Goal: Find specific page/section: Find specific page/section

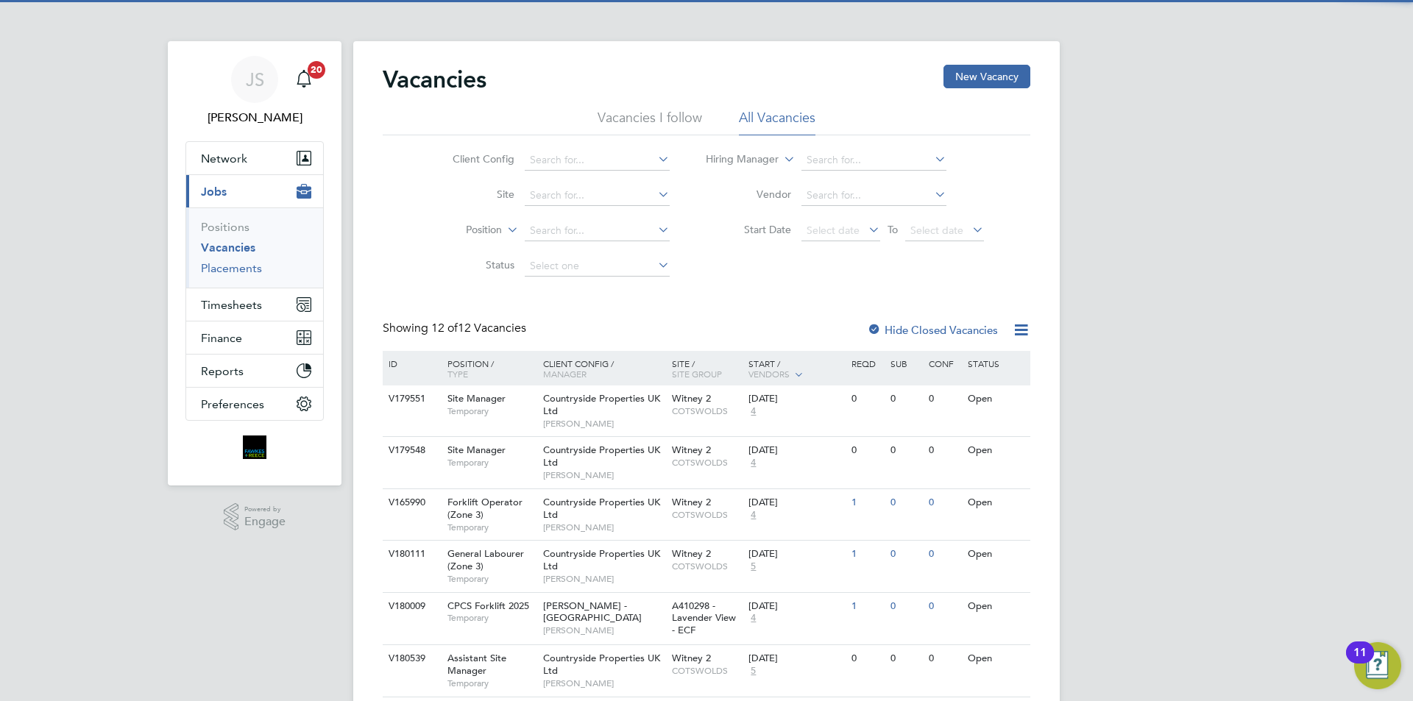
click at [221, 269] on link "Placements" at bounding box center [231, 268] width 61 height 14
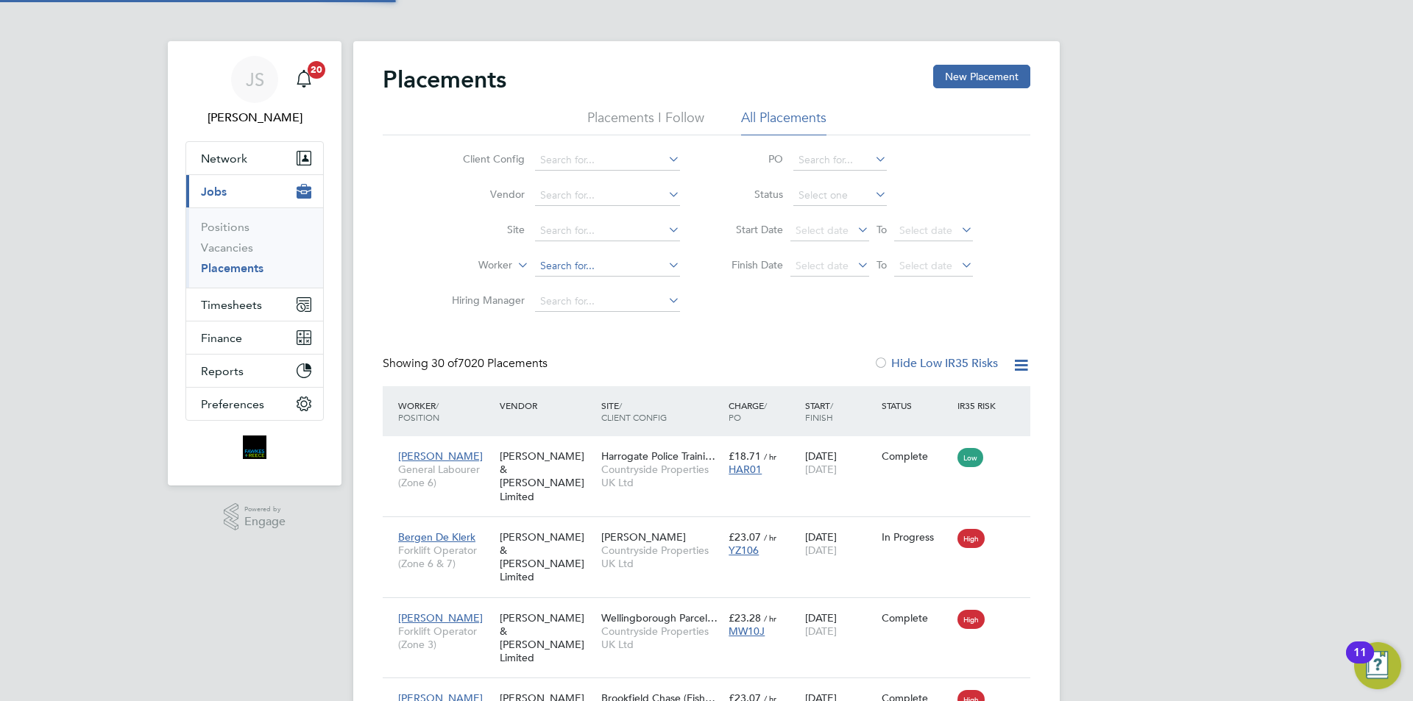
click at [564, 268] on input at bounding box center [607, 266] width 145 height 21
click at [586, 280] on li "[PERSON_NAME] lski" at bounding box center [607, 287] width 146 height 20
type input "[PERSON_NAME]"
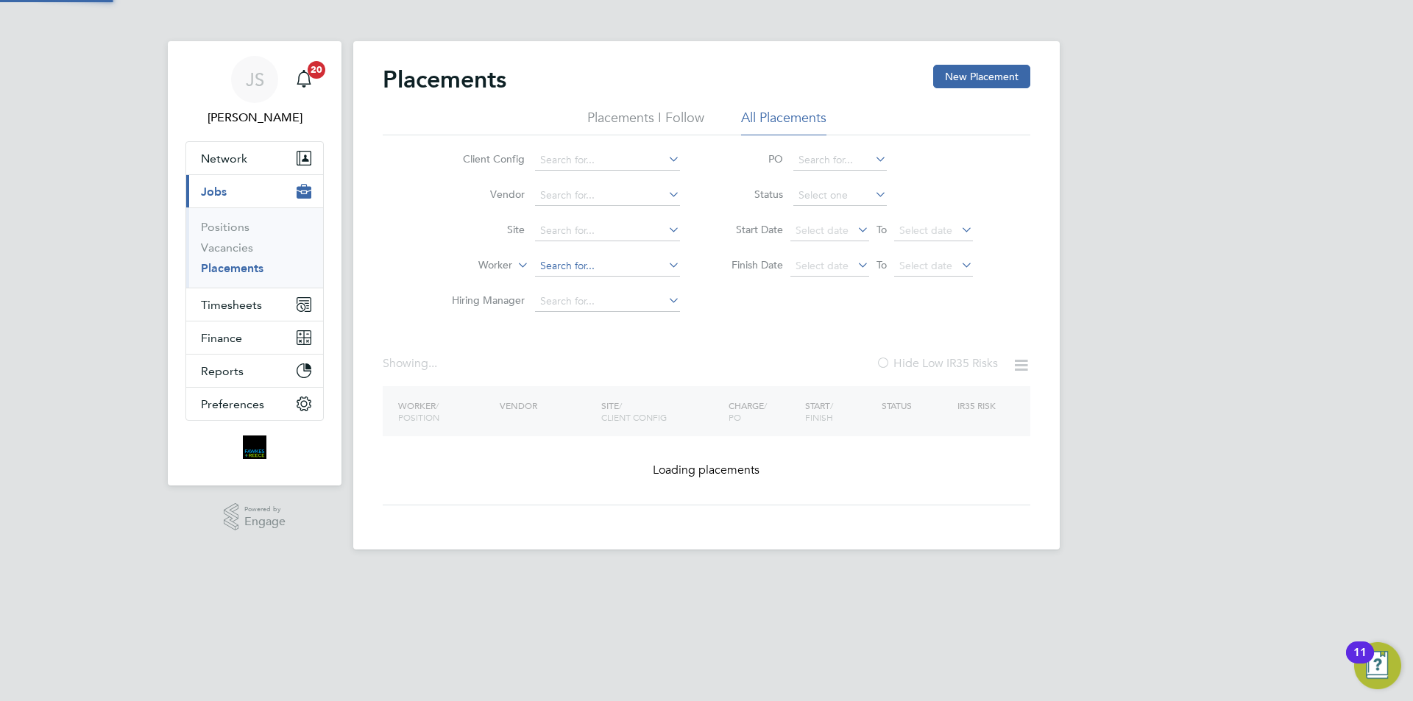
click at [620, 266] on input at bounding box center [607, 266] width 145 height 21
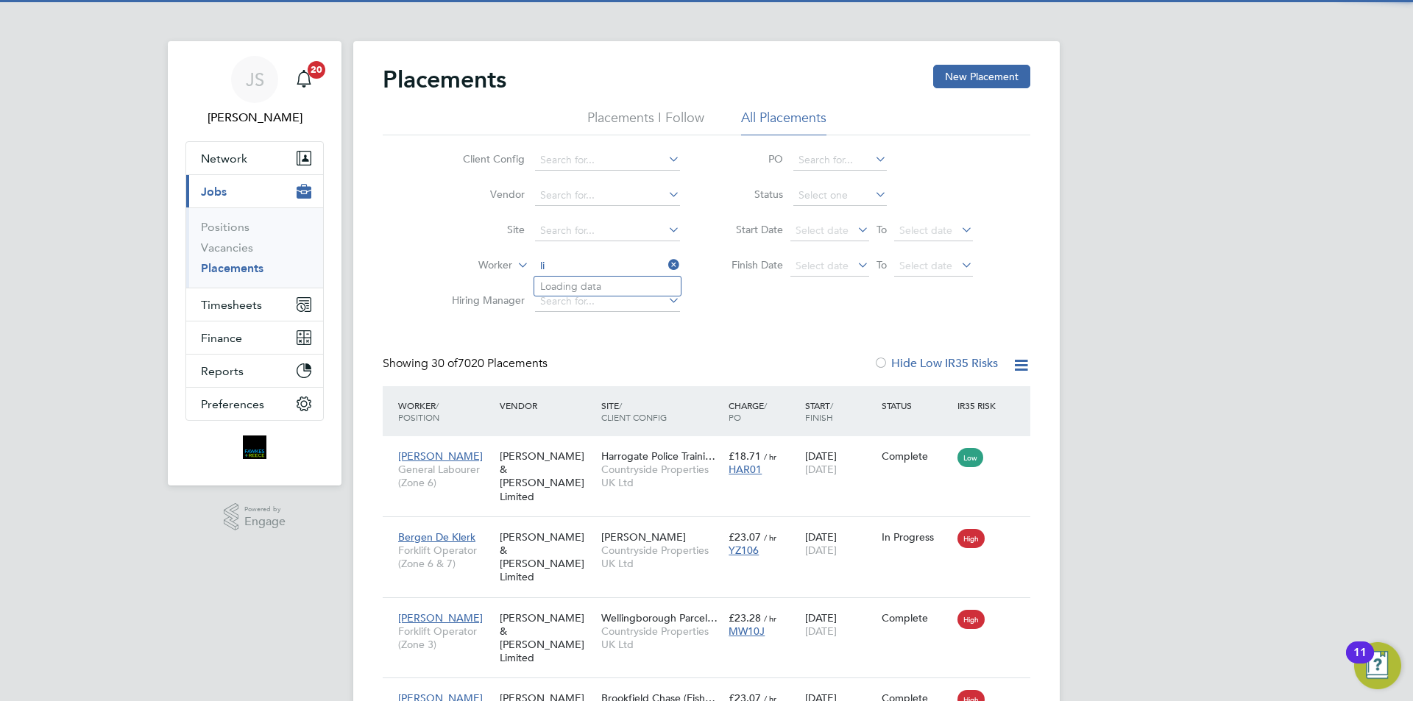
scroll to position [55, 128]
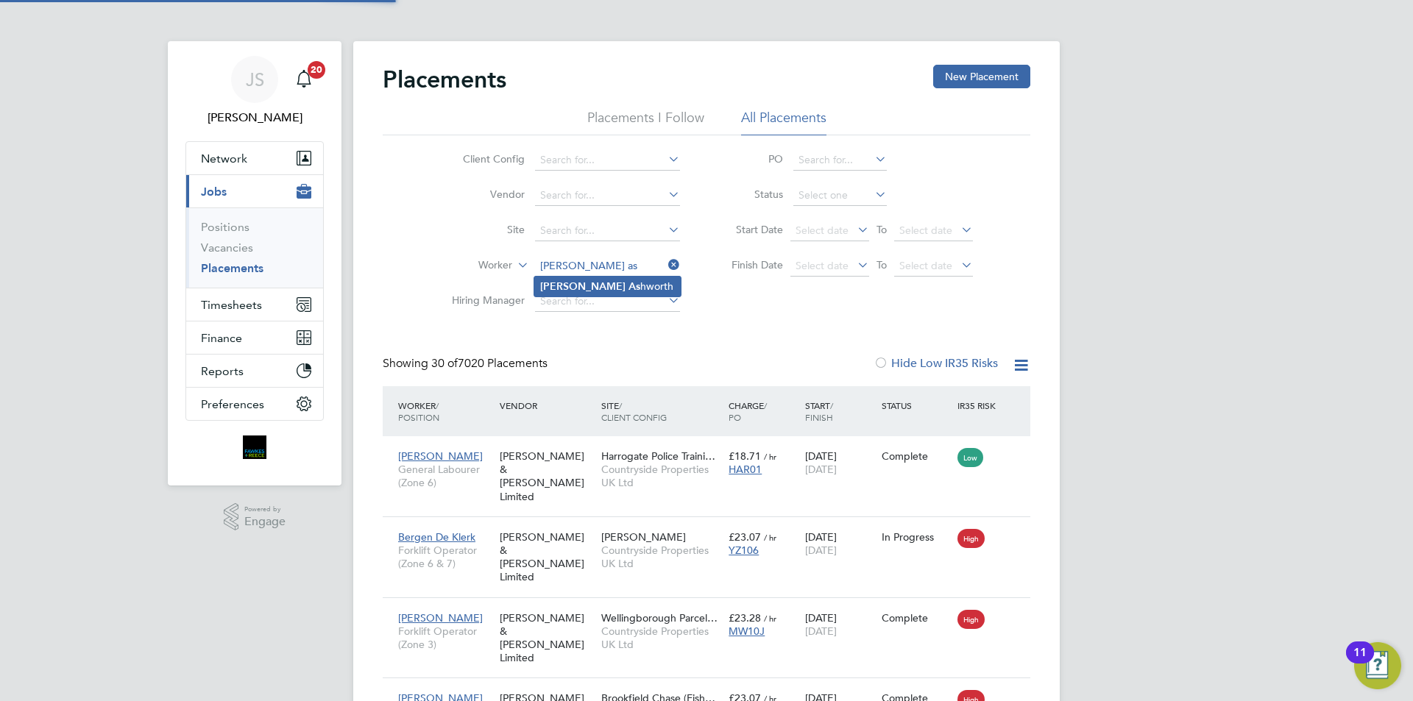
click at [601, 280] on li "[PERSON_NAME]" at bounding box center [607, 287] width 146 height 20
type input "[PERSON_NAME]"
